Goal: Find specific page/section: Find specific page/section

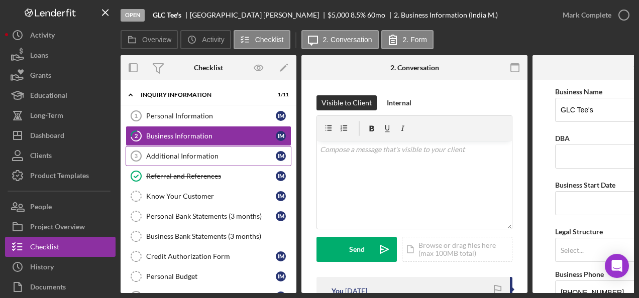
scroll to position [452, 0]
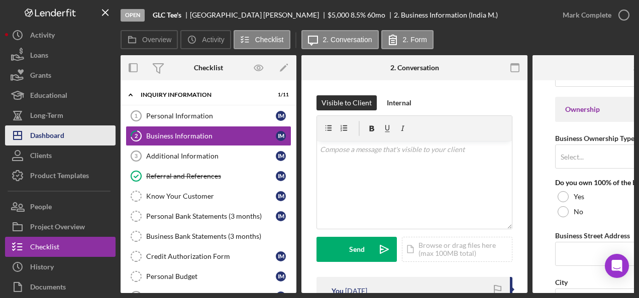
click at [56, 132] on div "Dashboard" at bounding box center [47, 137] width 34 height 23
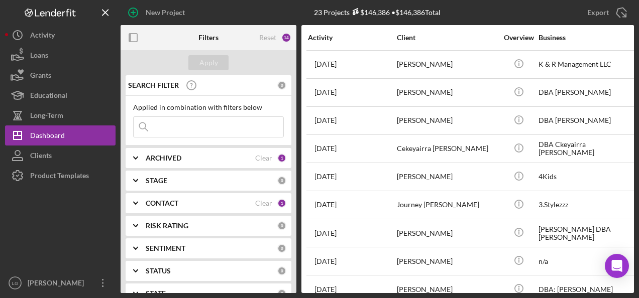
click at [198, 163] on div "ARCHIVED Clear 1" at bounding box center [216, 158] width 141 height 20
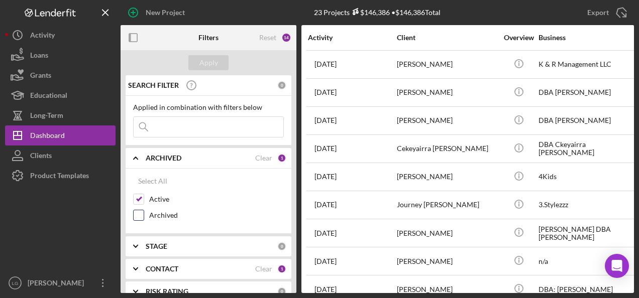
click at [140, 216] on input "Archived" at bounding box center [139, 215] width 10 height 10
checkbox input "true"
click at [140, 195] on input "Active" at bounding box center [139, 199] width 10 height 10
checkbox input "false"
click at [204, 69] on div "Apply" at bounding box center [208, 62] width 19 height 15
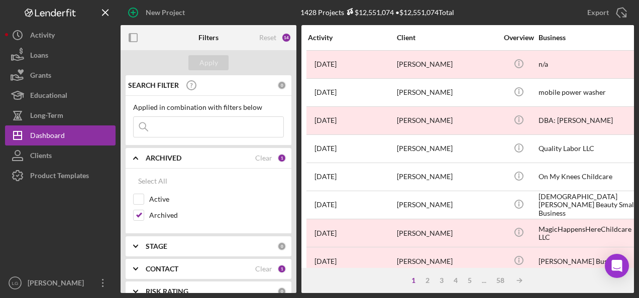
click at [226, 129] on input at bounding box center [209, 127] width 150 height 20
type input "[PERSON_NAME]"
click at [220, 60] on button "Apply" at bounding box center [208, 62] width 40 height 15
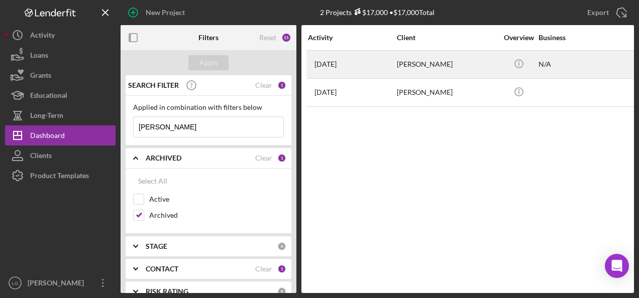
click at [400, 63] on div "[PERSON_NAME]" at bounding box center [447, 64] width 100 height 27
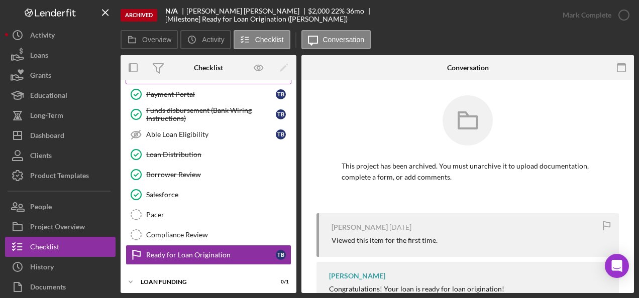
scroll to position [32, 0]
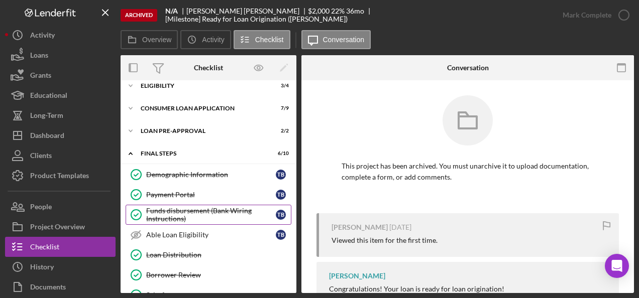
click at [220, 207] on div "Funds disbursement (Bank Wiring Instructions)" at bounding box center [211, 215] width 130 height 16
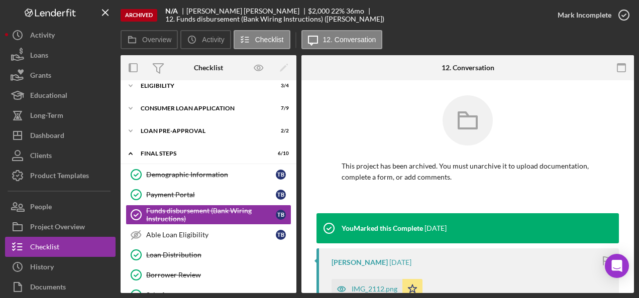
scroll to position [100, 0]
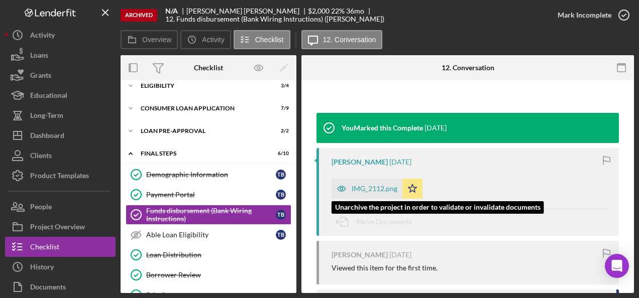
click at [375, 187] on div "IMG_2112.png" at bounding box center [375, 189] width 46 height 8
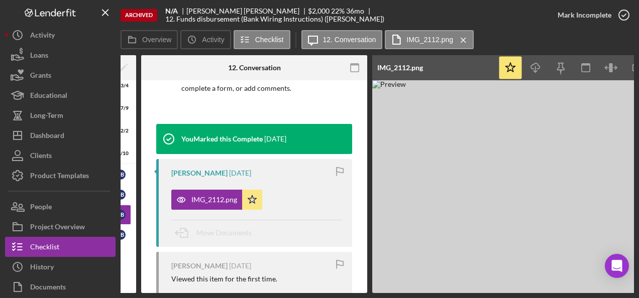
scroll to position [0, 200]
